Goal: Task Accomplishment & Management: Manage account settings

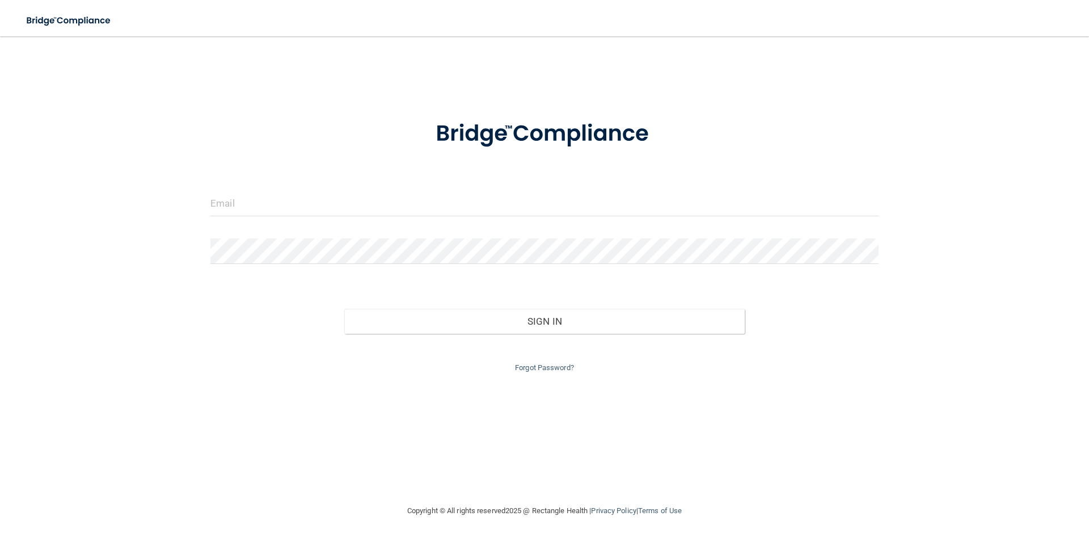
click at [286, 221] on div at bounding box center [544, 208] width 685 height 34
click at [282, 210] on input "email" at bounding box center [544, 204] width 668 height 26
type input "[PERSON_NAME][EMAIL_ADDRESS][PERSON_NAME][DOMAIN_NAME]"
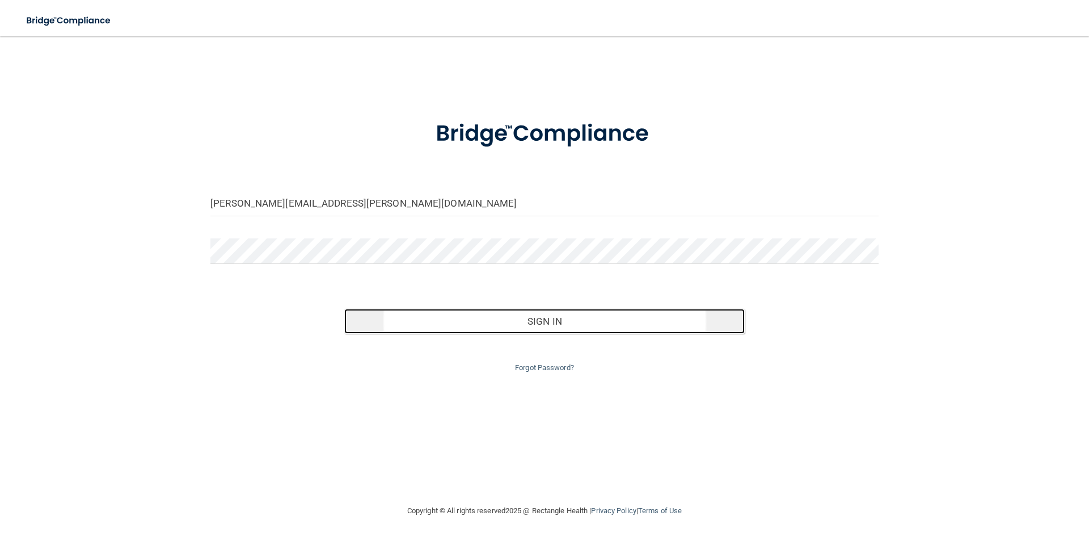
click at [525, 318] on button "Sign In" at bounding box center [544, 321] width 401 height 25
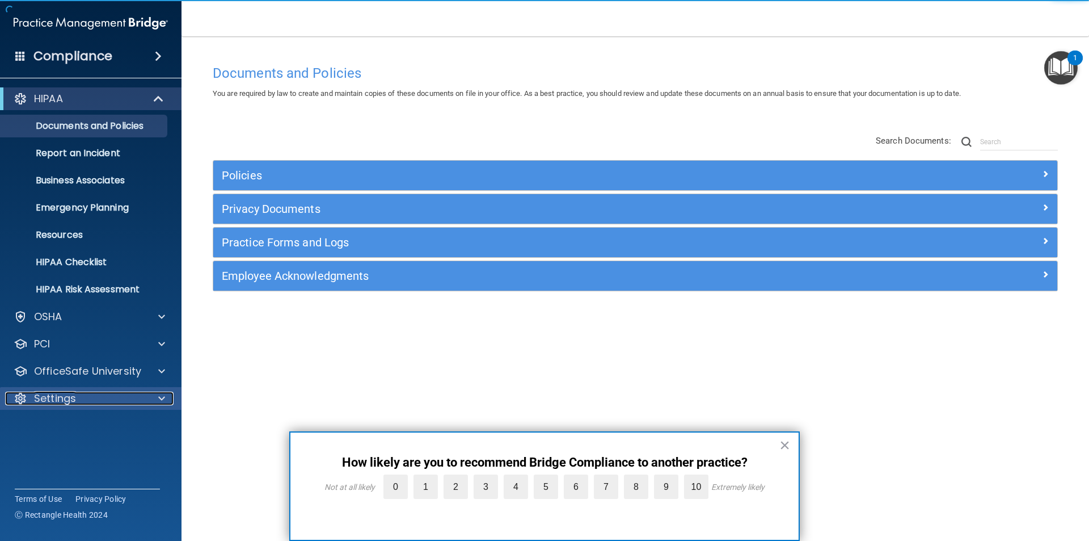
click at [157, 394] on div at bounding box center [160, 398] width 28 height 14
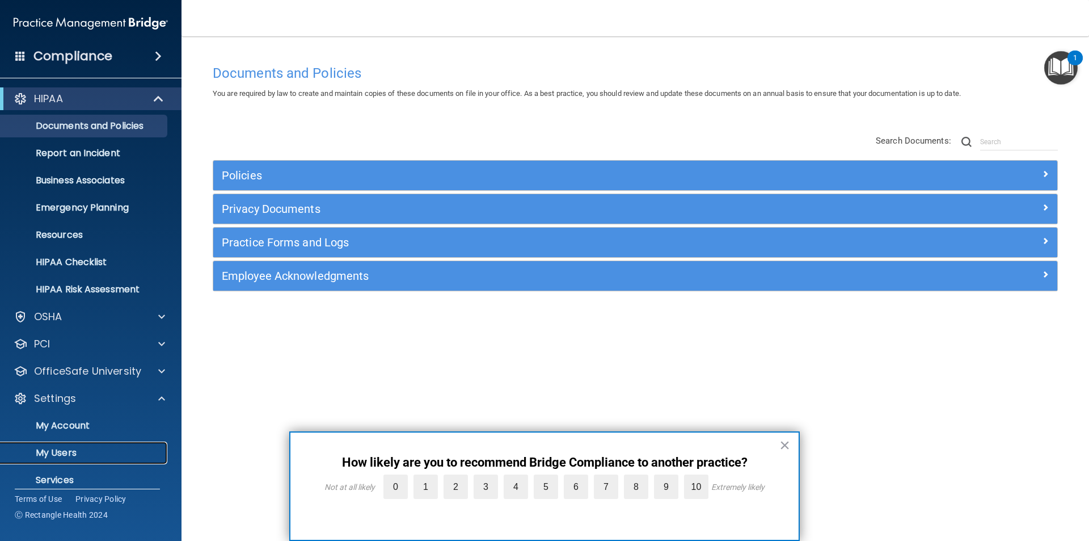
click at [67, 447] on p "My Users" at bounding box center [84, 452] width 155 height 11
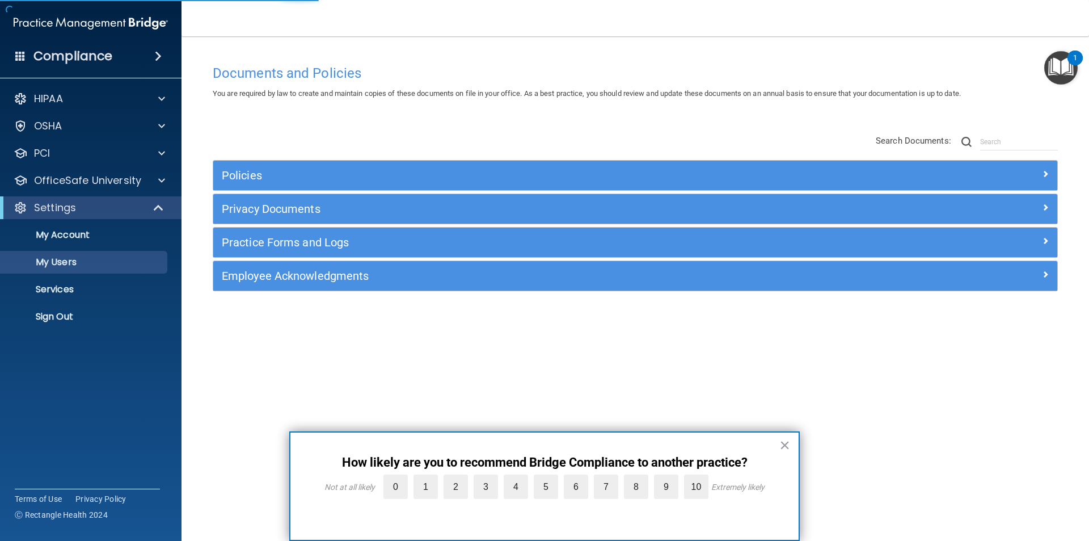
select select "20"
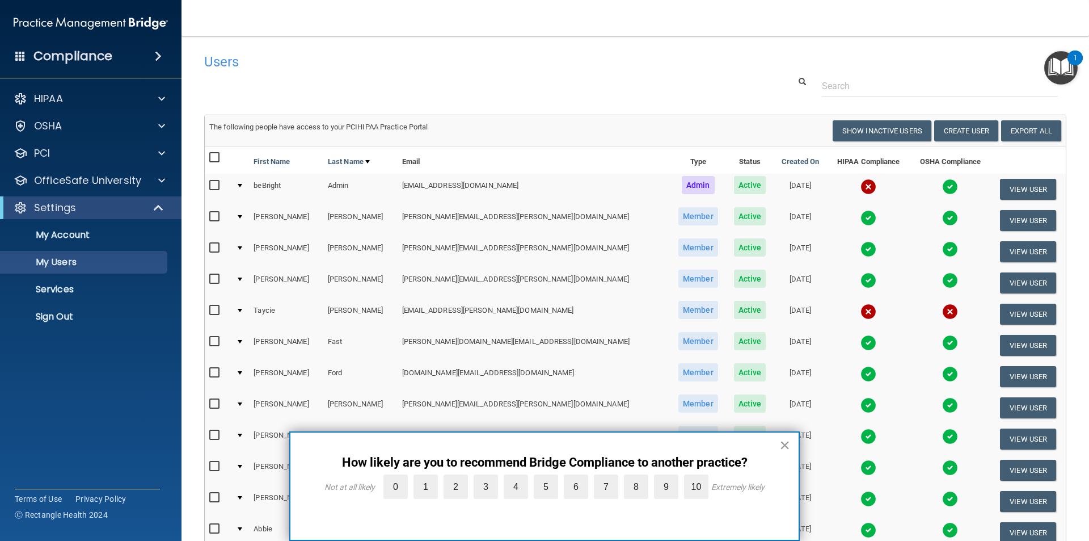
click at [784, 446] on button "×" at bounding box center [784, 445] width 11 height 18
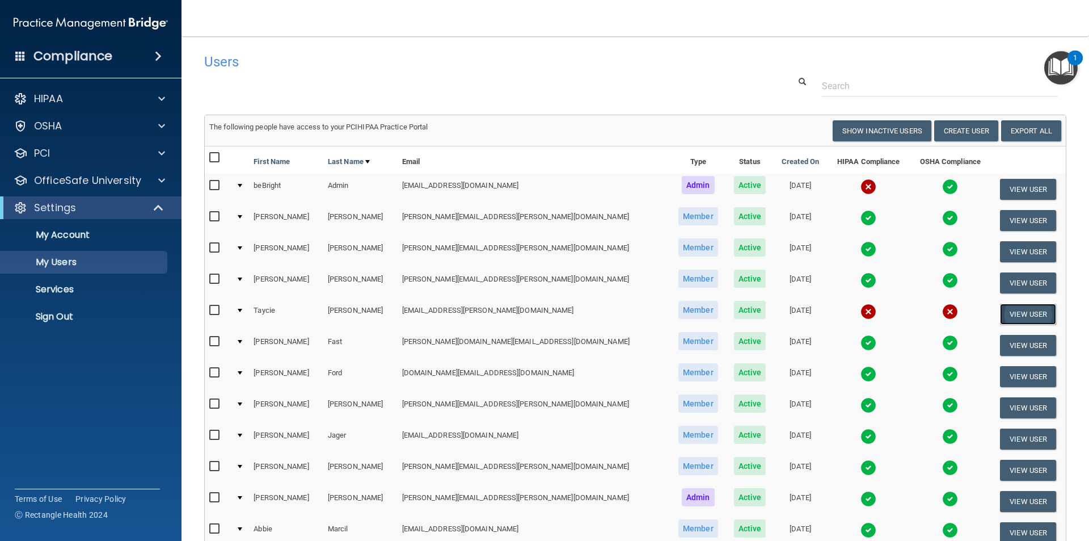
click at [1000, 315] on button "View User" at bounding box center [1028, 313] width 56 height 21
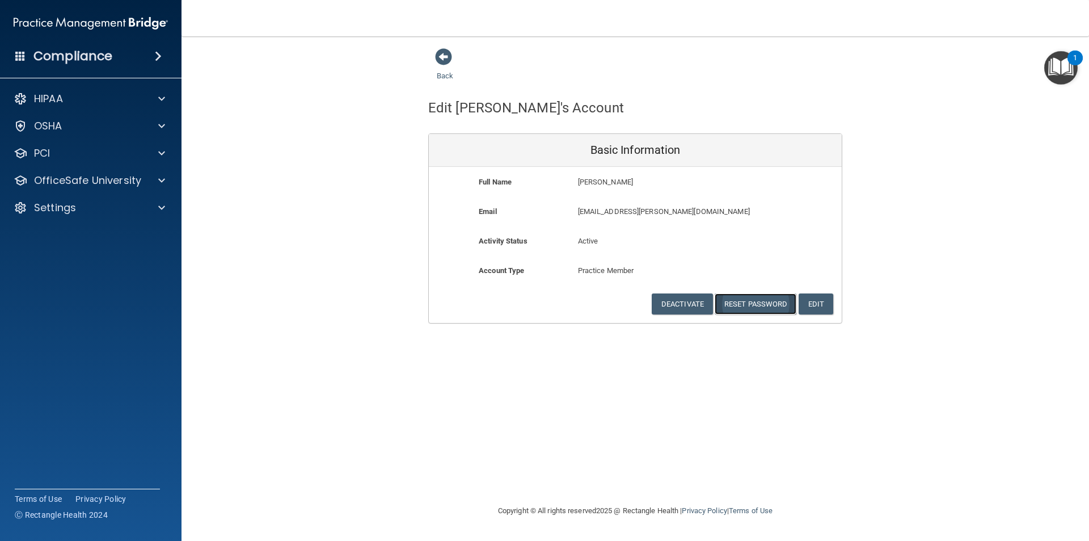
click at [733, 297] on button "Reset Password" at bounding box center [756, 303] width 82 height 21
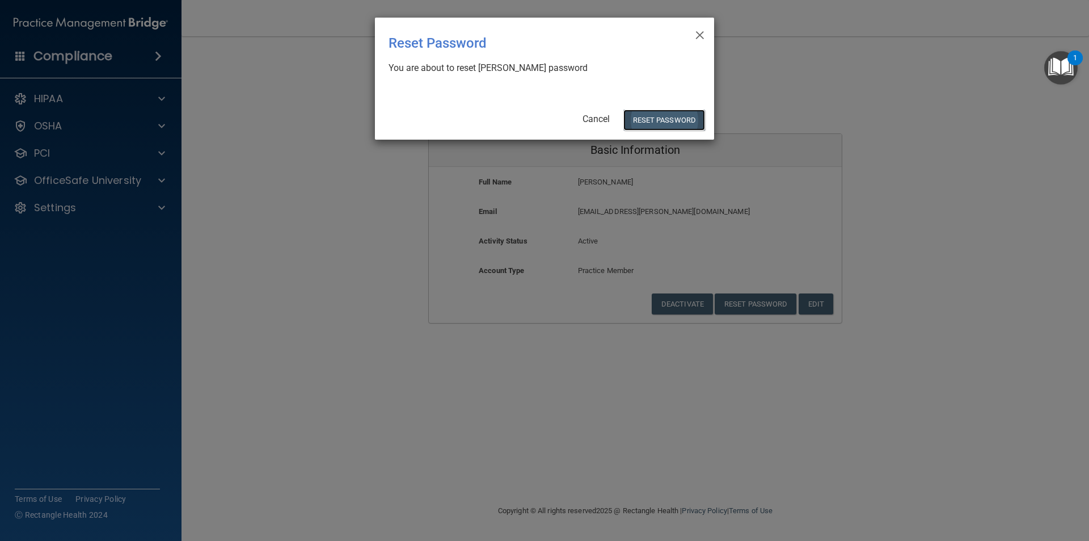
click at [636, 126] on button "Reset Password" at bounding box center [664, 119] width 82 height 21
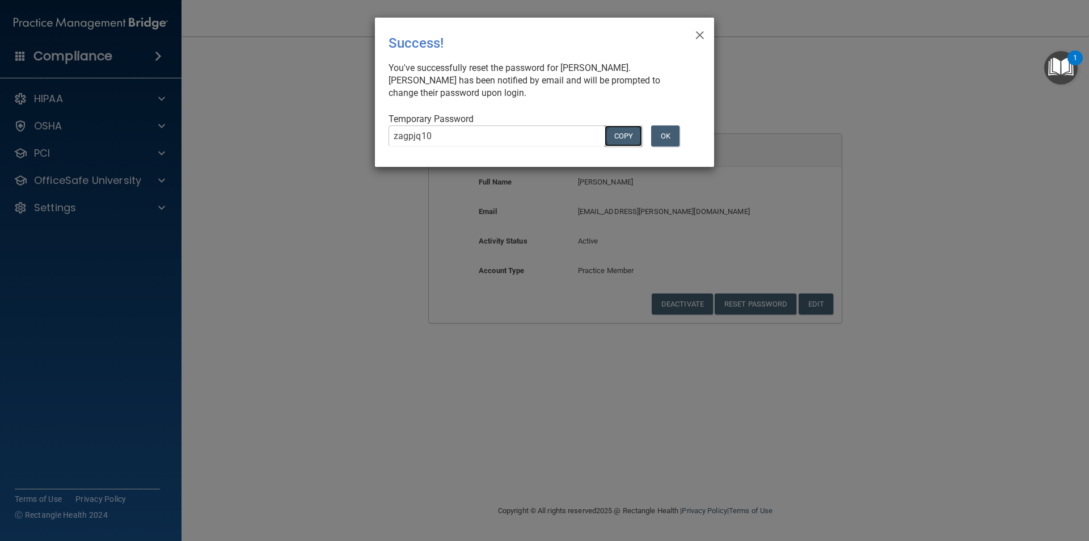
click at [631, 136] on button "COPY" at bounding box center [623, 135] width 37 height 21
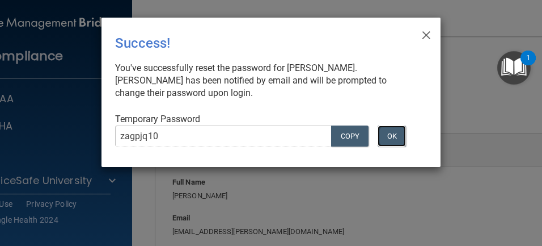
click at [391, 129] on button "OK" at bounding box center [392, 135] width 28 height 21
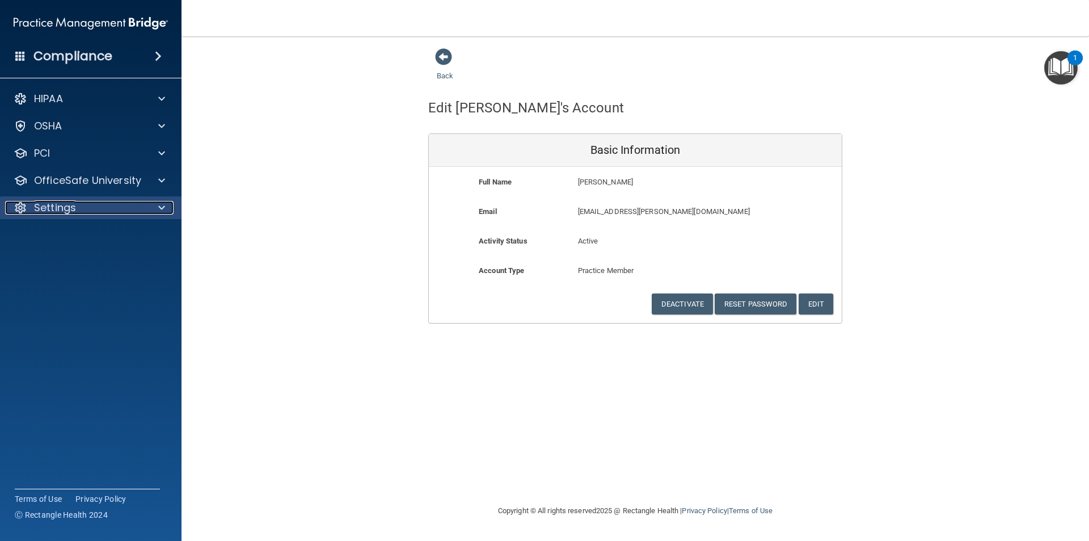
click at [62, 209] on p "Settings" at bounding box center [55, 208] width 42 height 14
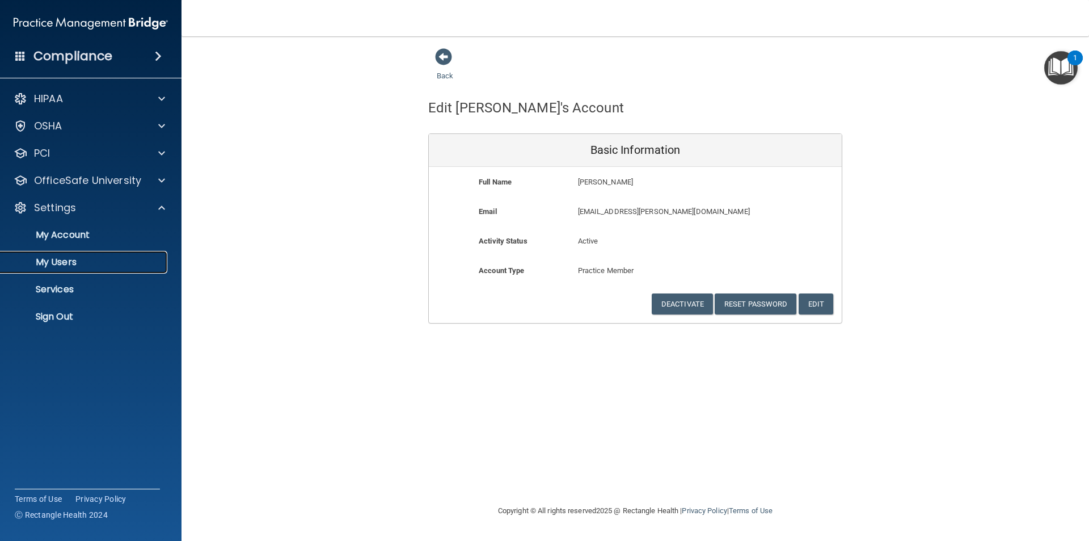
click at [57, 264] on p "My Users" at bounding box center [84, 261] width 155 height 11
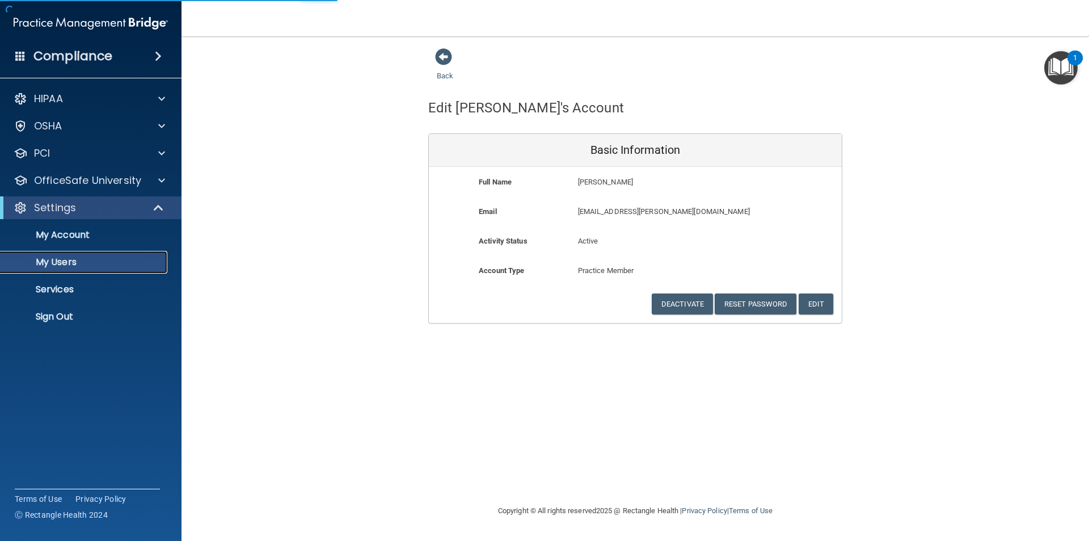
select select "20"
